Goal: Find specific fact: Find specific fact

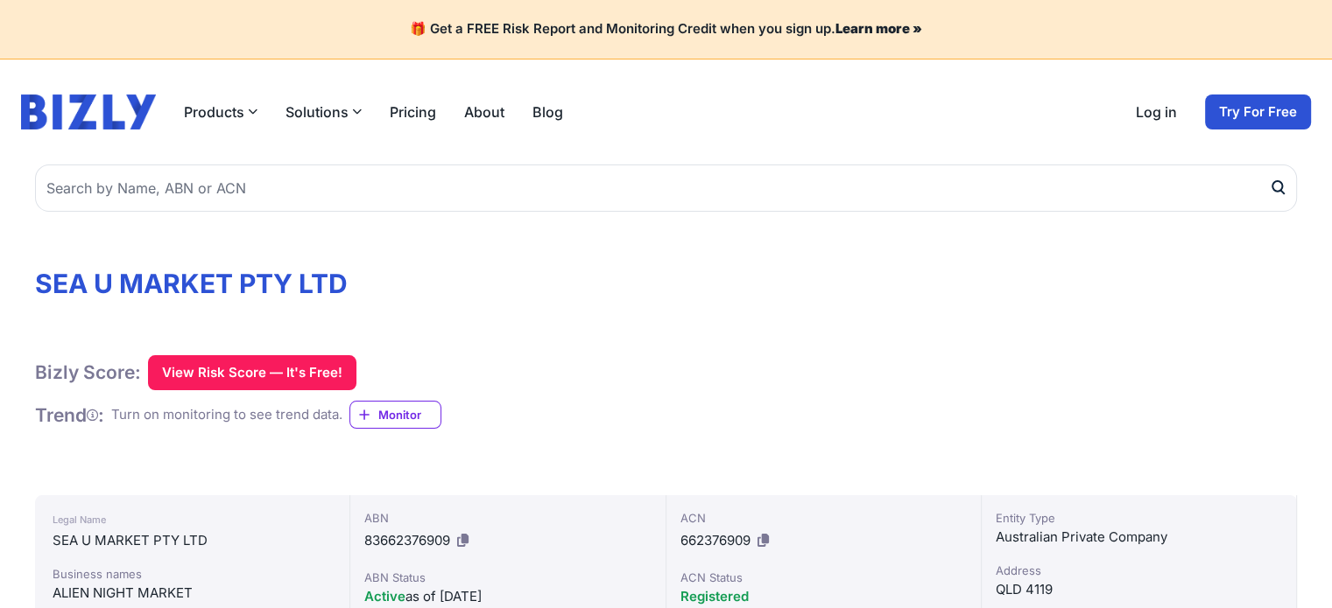
click at [232, 295] on h1 "SEA U MARKET PTY LTD" at bounding box center [665, 284] width 1261 height 32
click at [231, 297] on h1 "SEA U MARKET PTY LTD" at bounding box center [665, 284] width 1261 height 32
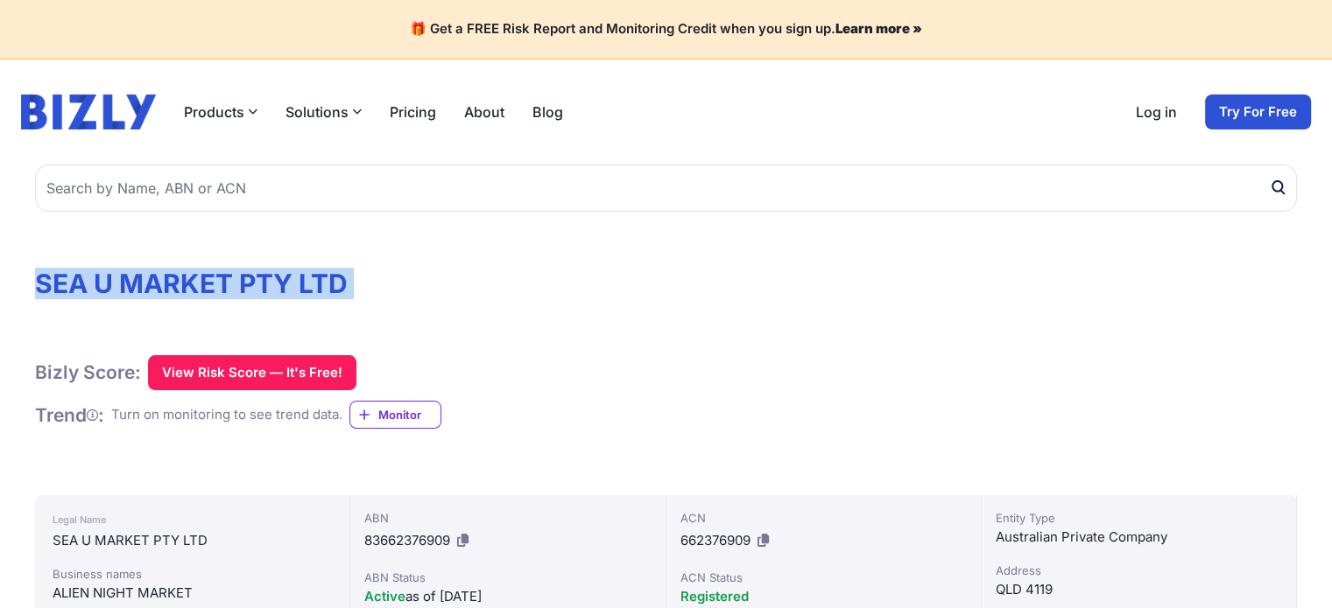
click at [231, 297] on h1 "SEA U MARKET PTY LTD" at bounding box center [665, 284] width 1261 height 32
click at [230, 296] on h1 "SEA U MARKET PTY LTD" at bounding box center [665, 284] width 1261 height 32
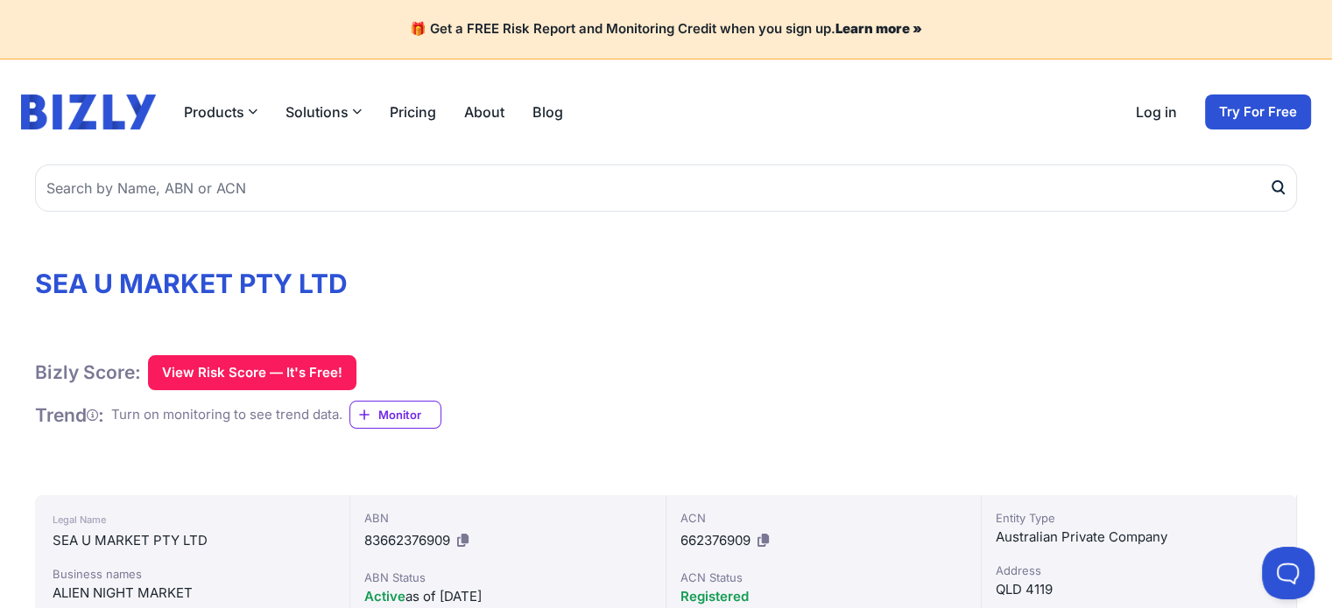
click at [230, 296] on h1 "SEA U MARKET PTY LTD" at bounding box center [665, 284] width 1261 height 32
click at [238, 282] on h1 "SEA U MARKET PTY LTD" at bounding box center [665, 284] width 1261 height 32
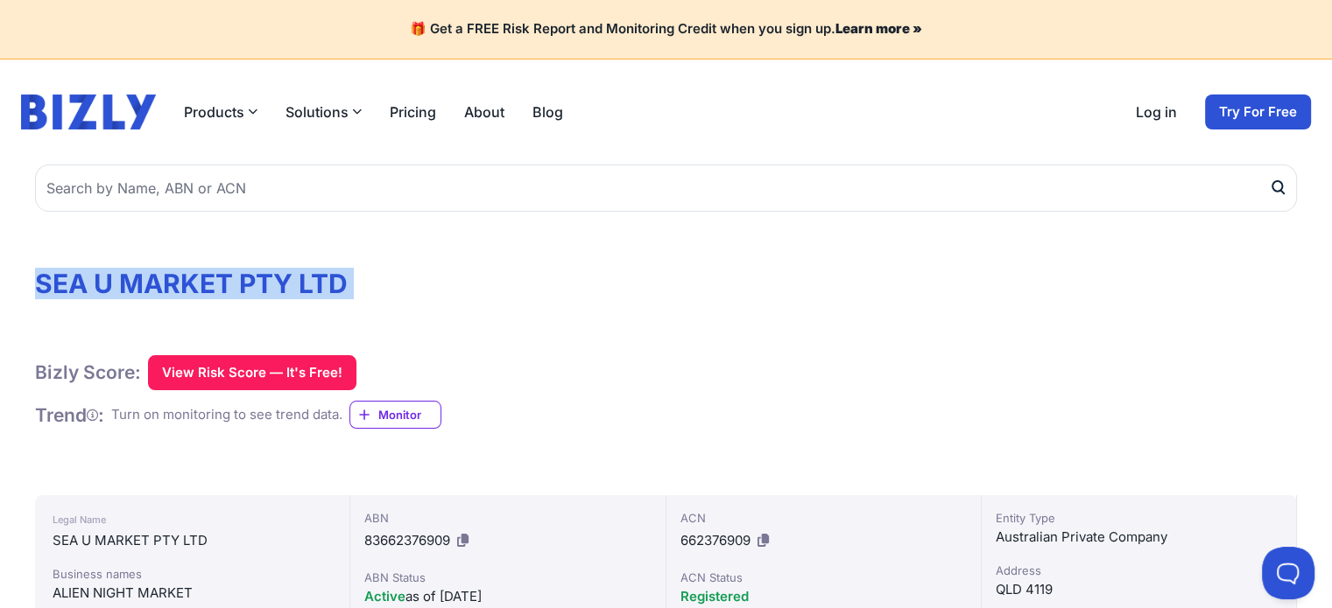
click at [238, 282] on h1 "SEA U MARKET PTY LTD" at bounding box center [665, 284] width 1261 height 32
copy div "SEA U MARKET PTY LTD"
